Goal: Find specific page/section: Find specific page/section

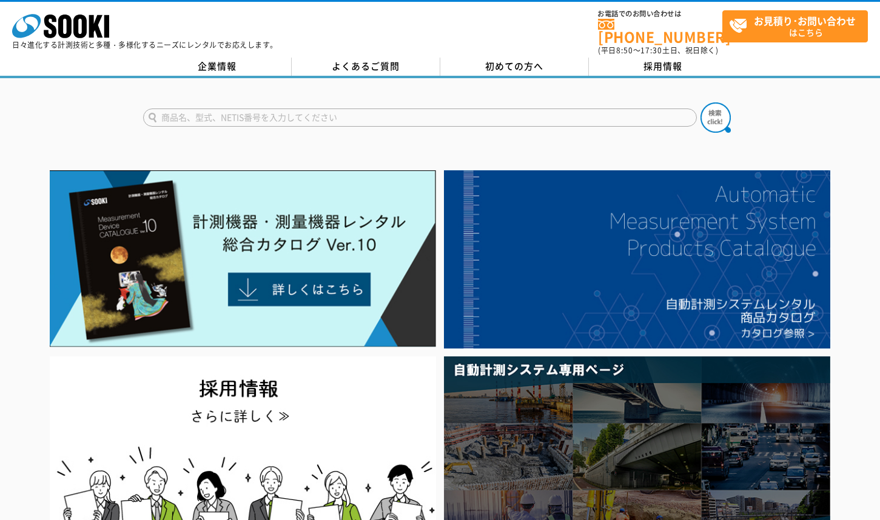
paste input "Gラインスコープ　GLSR3032"
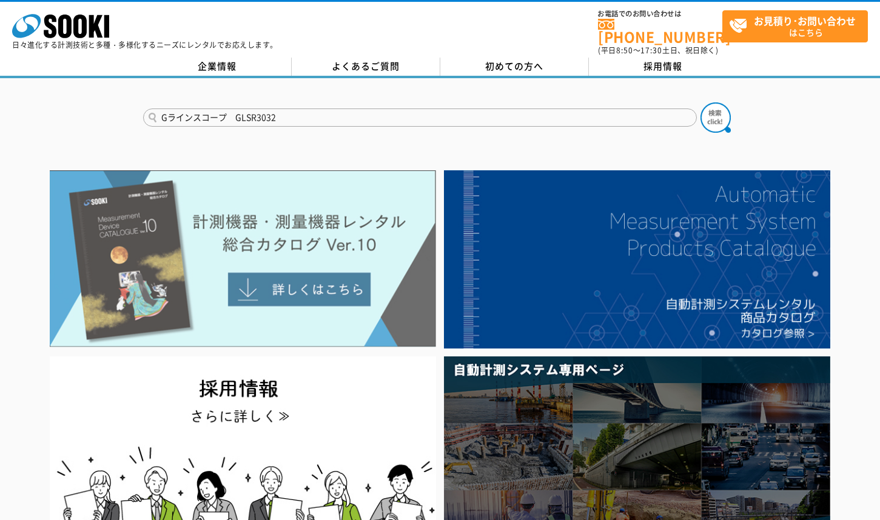
click at [700, 102] on button at bounding box center [715, 117] width 30 height 30
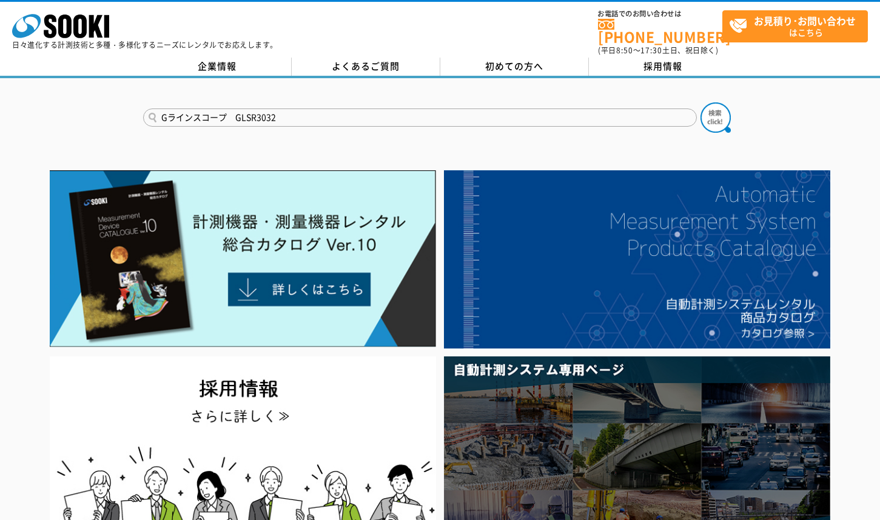
drag, startPoint x: 233, startPoint y: 110, endPoint x: 118, endPoint y: 111, distance: 115.2
click at [118, 111] on div "Gラインスコープ　GLSR3032" at bounding box center [440, 107] width 880 height 58
type input "GLSR3032"
click at [700, 102] on button at bounding box center [715, 117] width 30 height 30
